Goal: Task Accomplishment & Management: Manage account settings

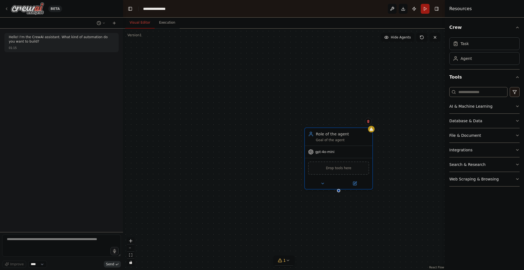
click at [9, 5] on div "BETA" at bounding box center [33, 8] width 58 height 12
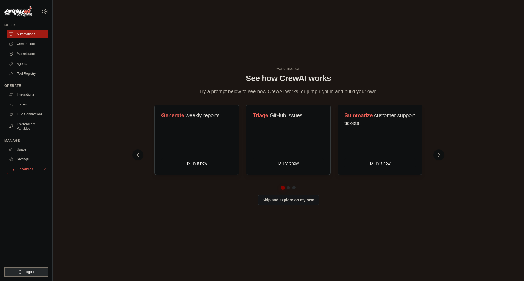
click at [31, 170] on button "Resources" at bounding box center [27, 169] width 41 height 9
click at [27, 164] on link "Settings" at bounding box center [27, 159] width 41 height 9
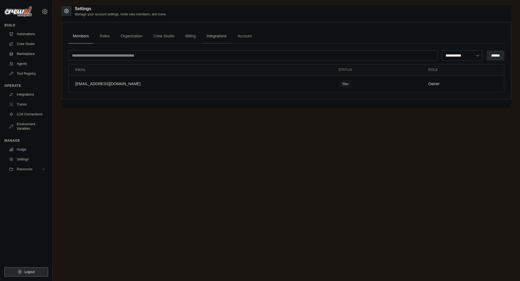
click at [231, 37] on link "Integrations" at bounding box center [216, 36] width 29 height 15
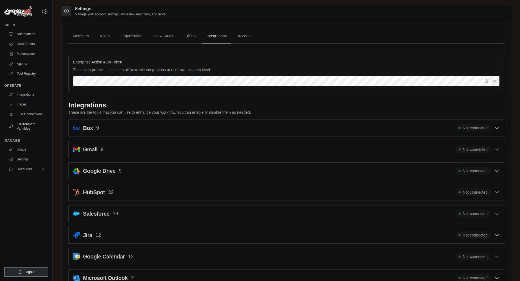
click at [157, 74] on div "Enterprise Action Auth Token This token provides access to all available integr…" at bounding box center [286, 73] width 436 height 37
click at [157, 67] on p "This token provides access to all available integrations at user-organization l…" at bounding box center [286, 69] width 426 height 5
click at [449, 103] on div "Integrations" at bounding box center [286, 105] width 436 height 9
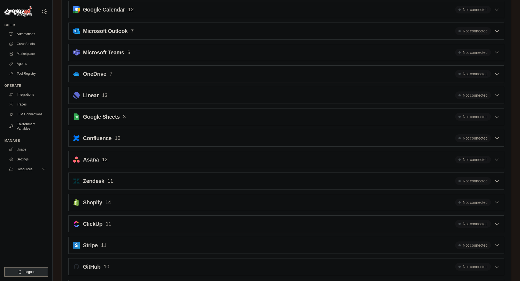
scroll to position [165, 0]
